Goal: Information Seeking & Learning: Learn about a topic

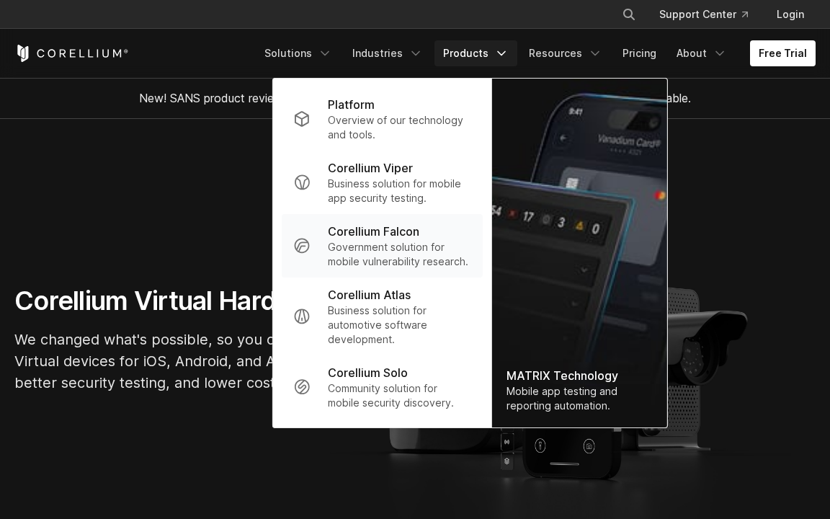
click at [375, 240] on p "Corellium Falcon" at bounding box center [374, 231] width 92 height 17
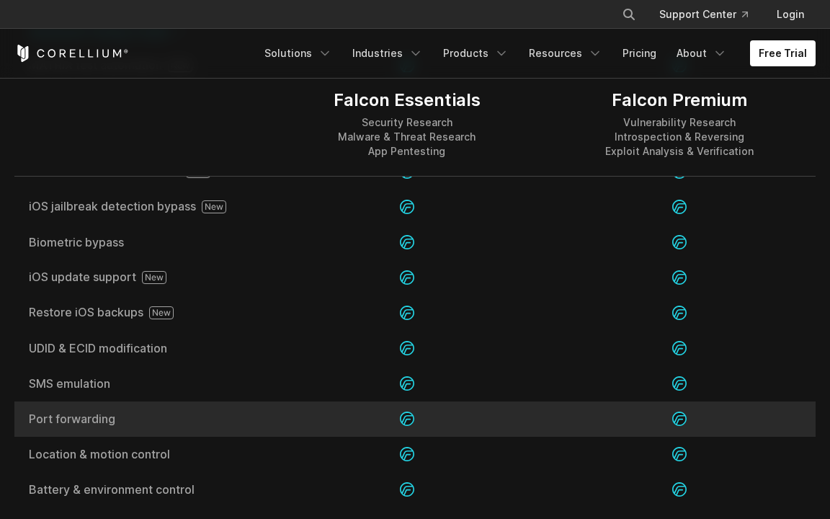
scroll to position [2231, 0]
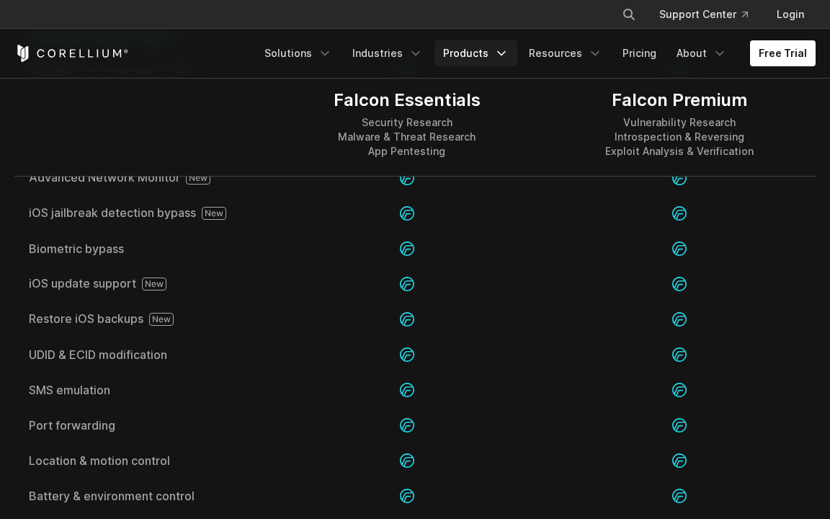
click at [496, 55] on link "Products" at bounding box center [476, 53] width 83 height 26
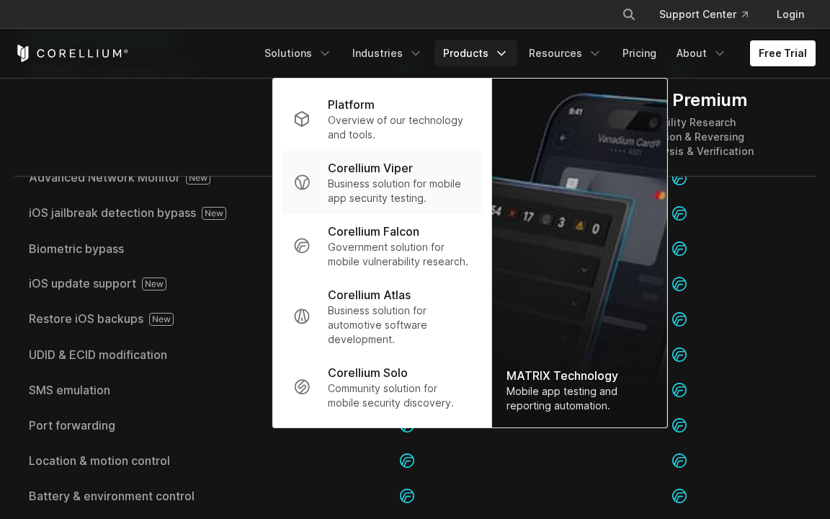
click at [389, 171] on p "Corellium Viper" at bounding box center [370, 167] width 85 height 17
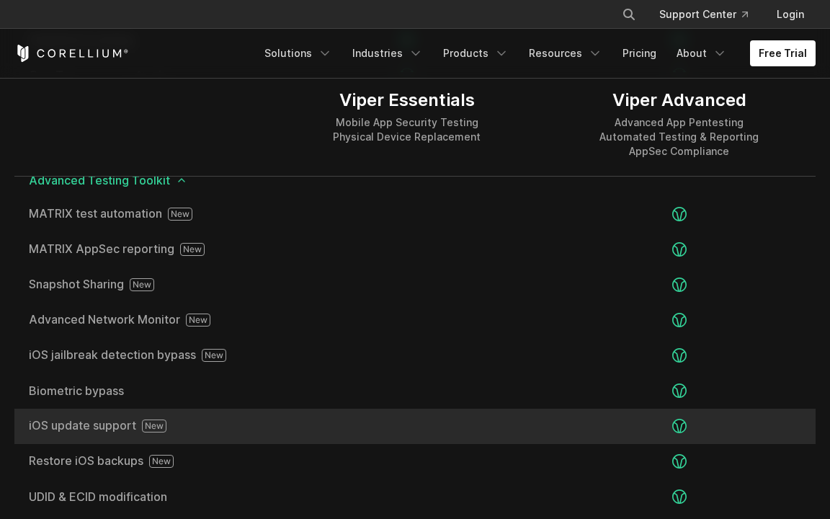
scroll to position [2433, 0]
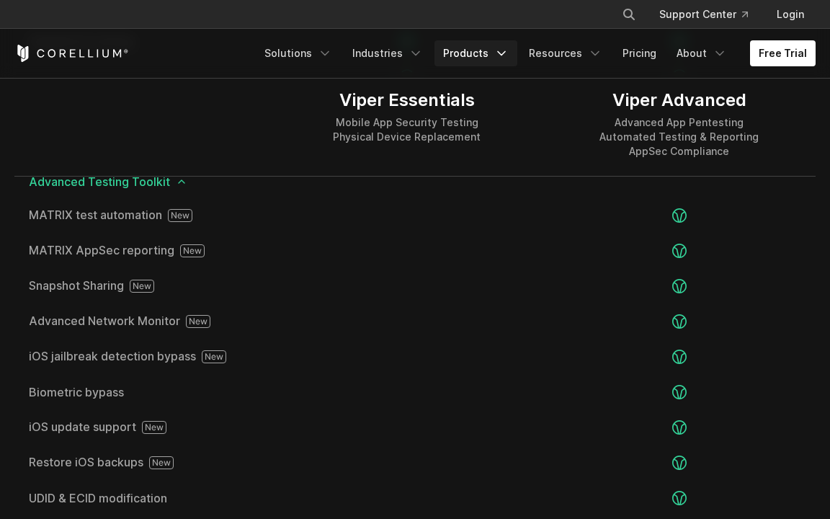
click at [505, 52] on polyline "Navigation Menu" at bounding box center [501, 54] width 7 height 4
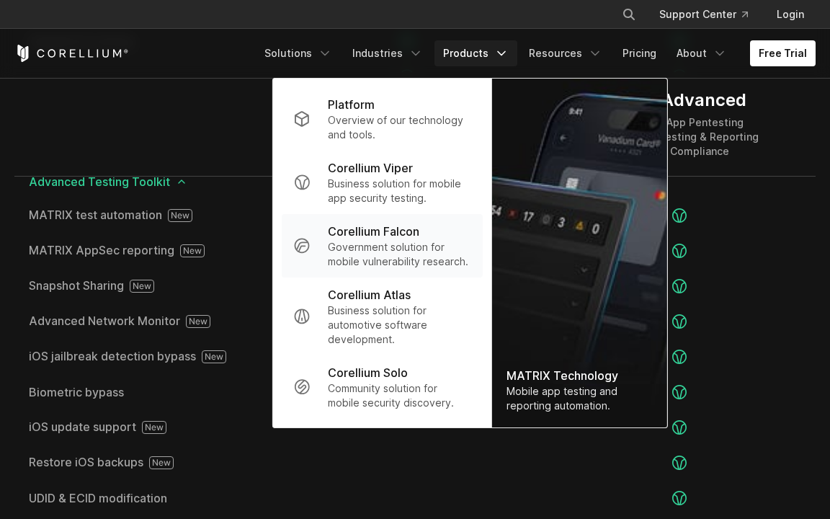
click at [381, 239] on p "Corellium Falcon" at bounding box center [374, 231] width 92 height 17
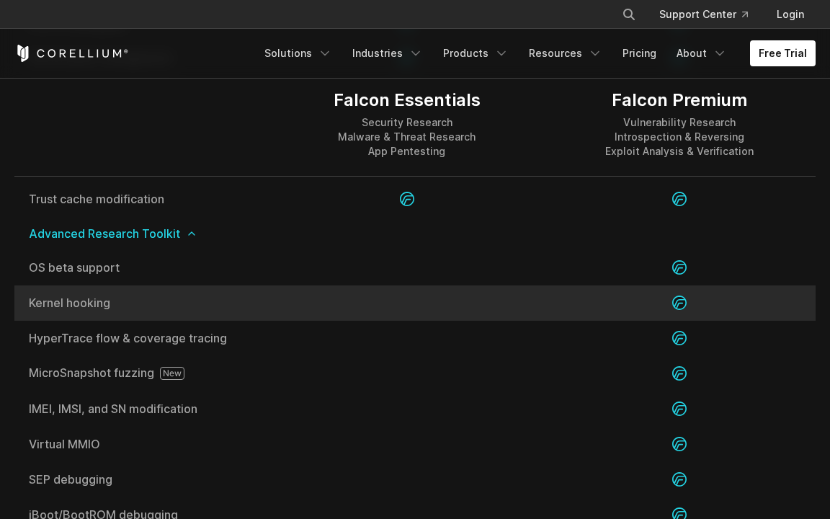
scroll to position [2854, 0]
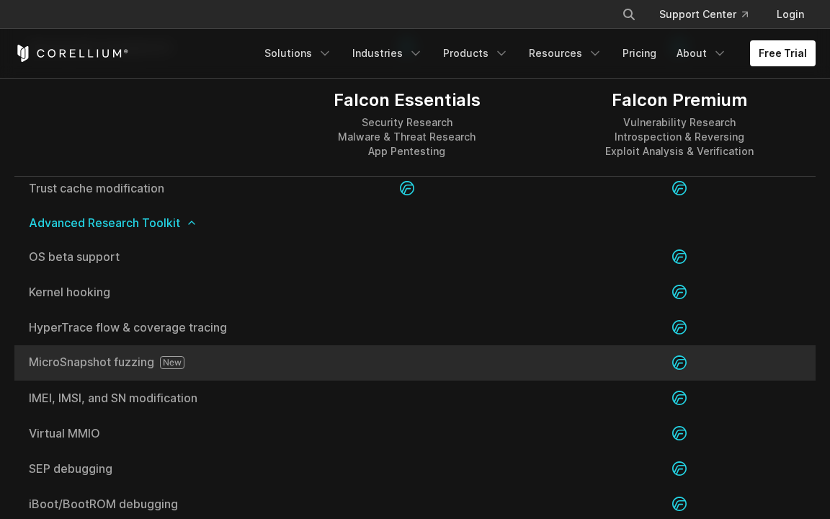
click at [147, 369] on span "MicroSnapshot fuzzing" at bounding box center [143, 362] width 228 height 13
